Goal: Task Accomplishment & Management: Use online tool/utility

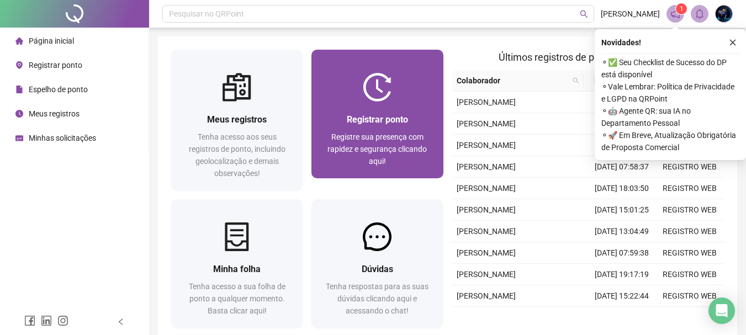
click at [383, 120] on span "Registrar ponto" at bounding box center [377, 119] width 61 height 10
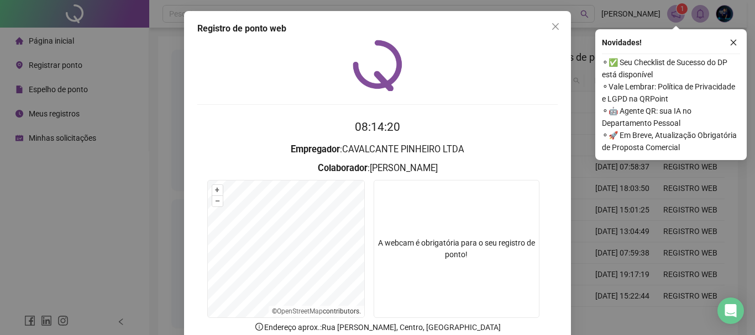
scroll to position [55, 0]
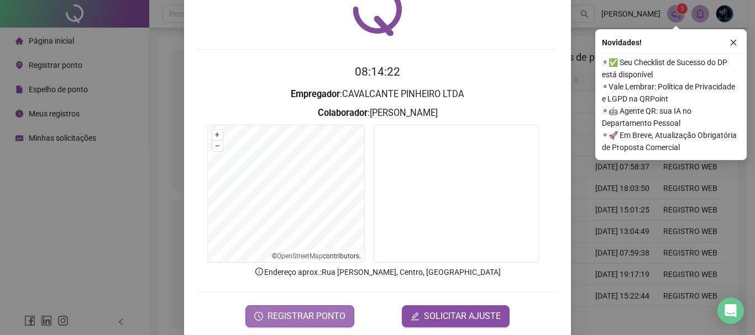
click at [310, 319] on span "REGISTRAR PONTO" at bounding box center [306, 316] width 78 height 13
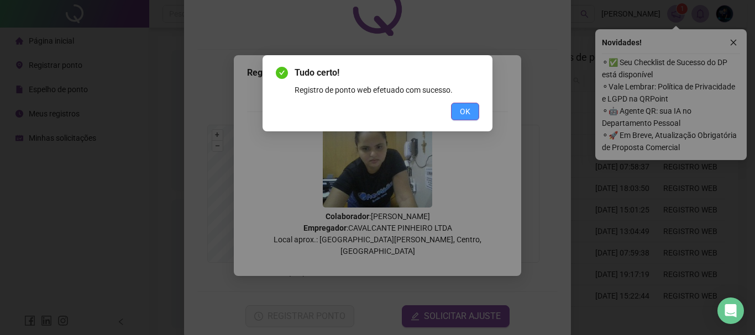
click at [468, 109] on span "OK" at bounding box center [465, 112] width 10 height 12
